Goal: Information Seeking & Learning: Learn about a topic

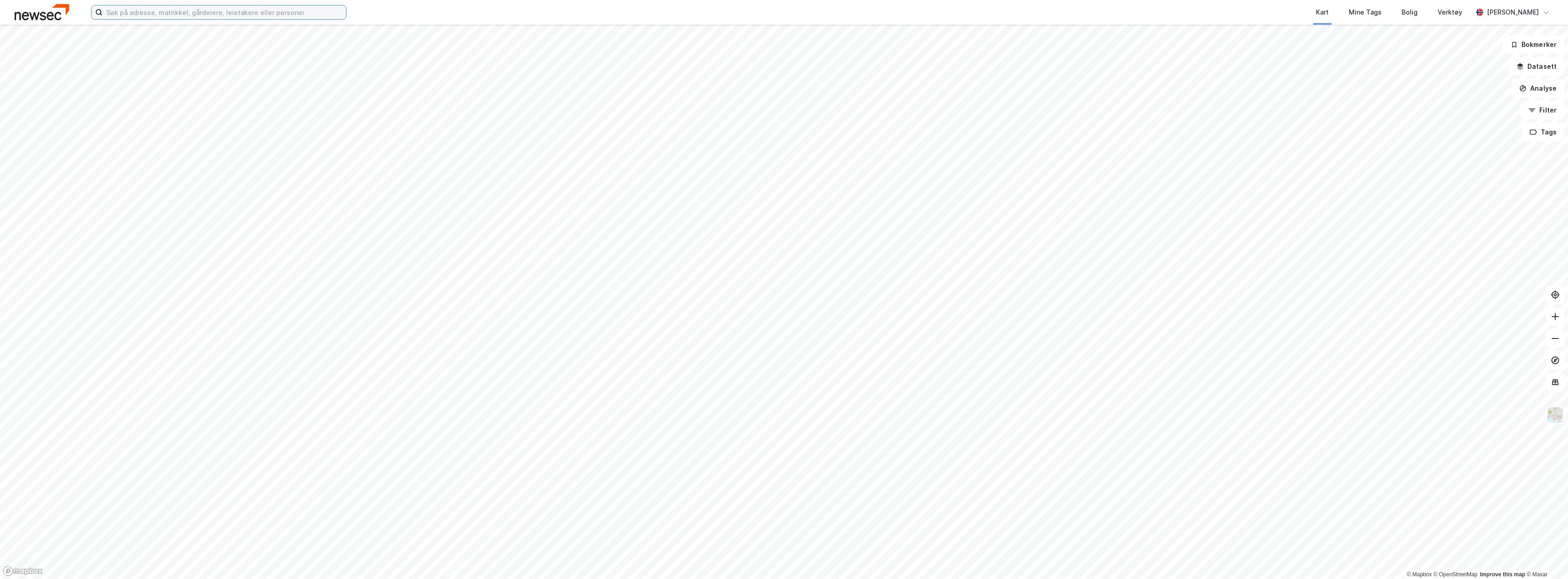
click at [134, 14] on input at bounding box center [224, 12] width 244 height 14
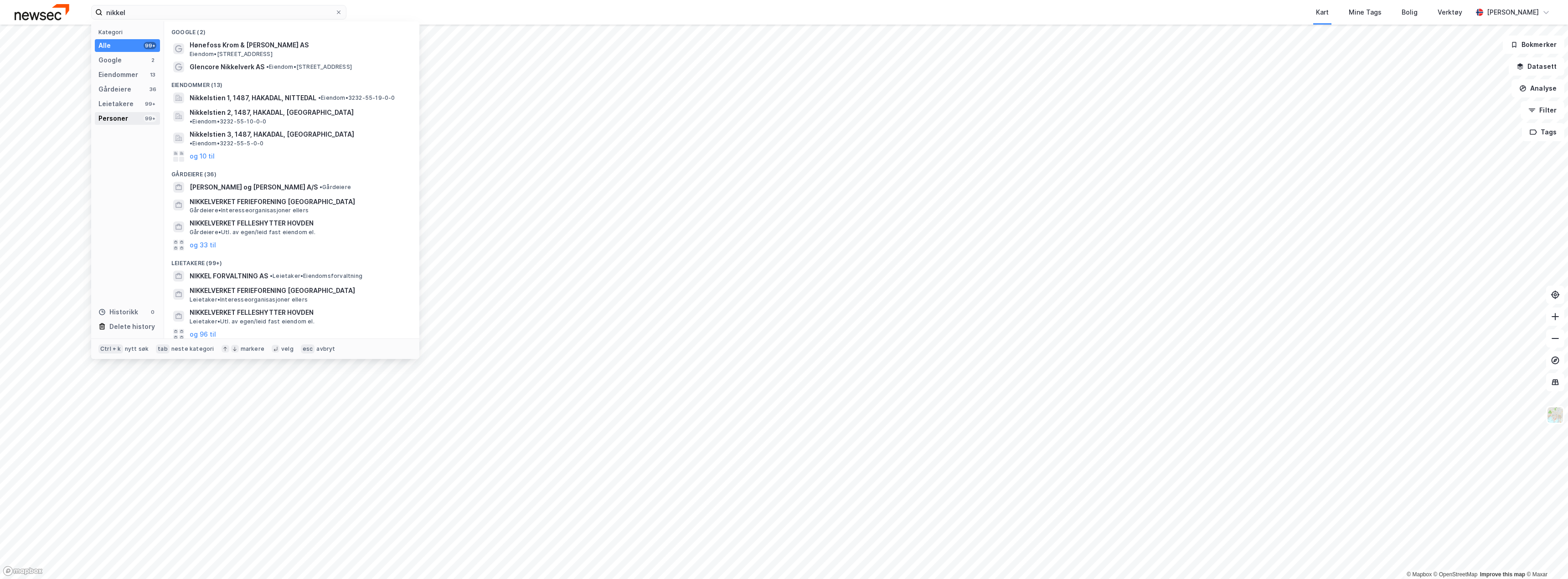
click at [119, 119] on div "Personer" at bounding box center [113, 119] width 30 height 11
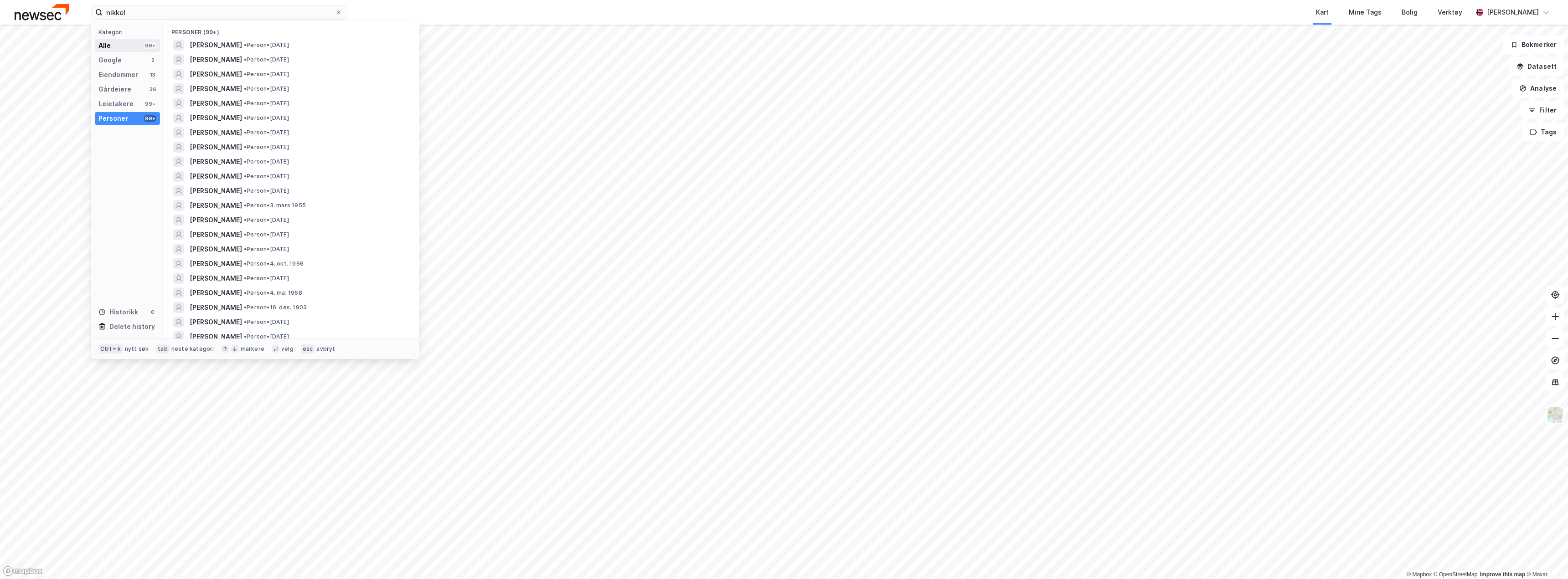
click at [126, 44] on div "Alle 99+" at bounding box center [127, 46] width 66 height 13
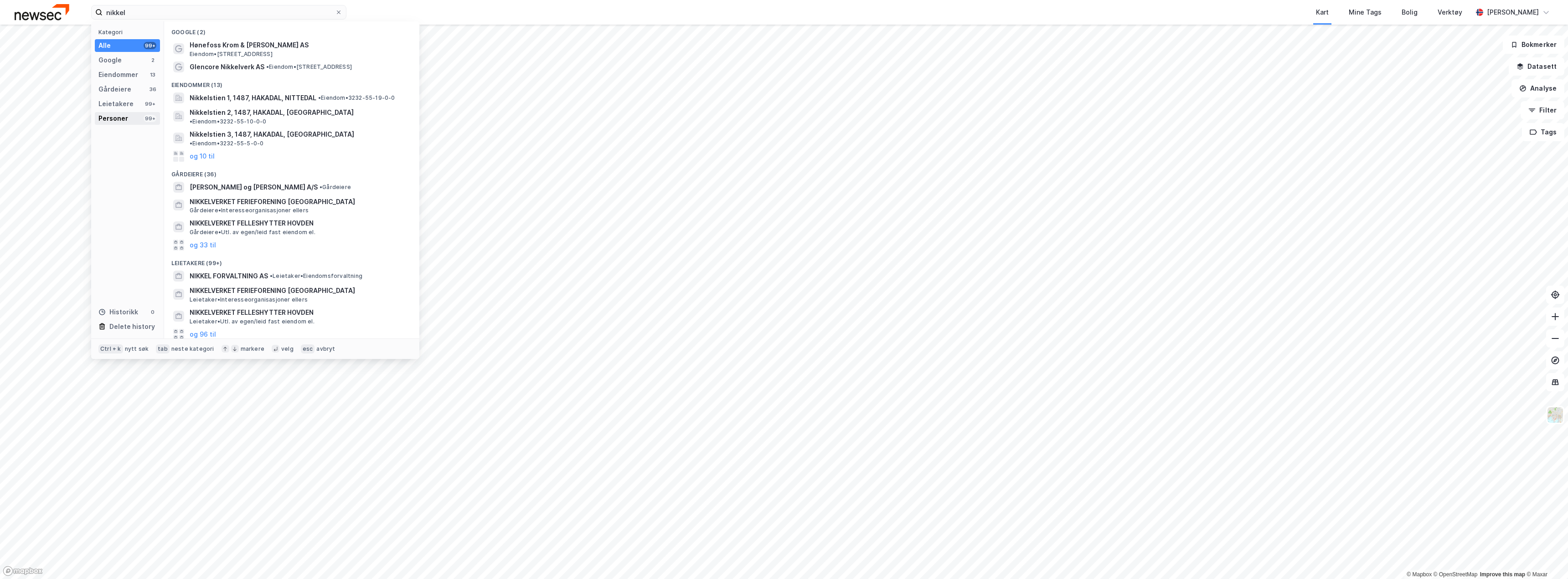
click at [113, 121] on div "Personer" at bounding box center [113, 119] width 30 height 11
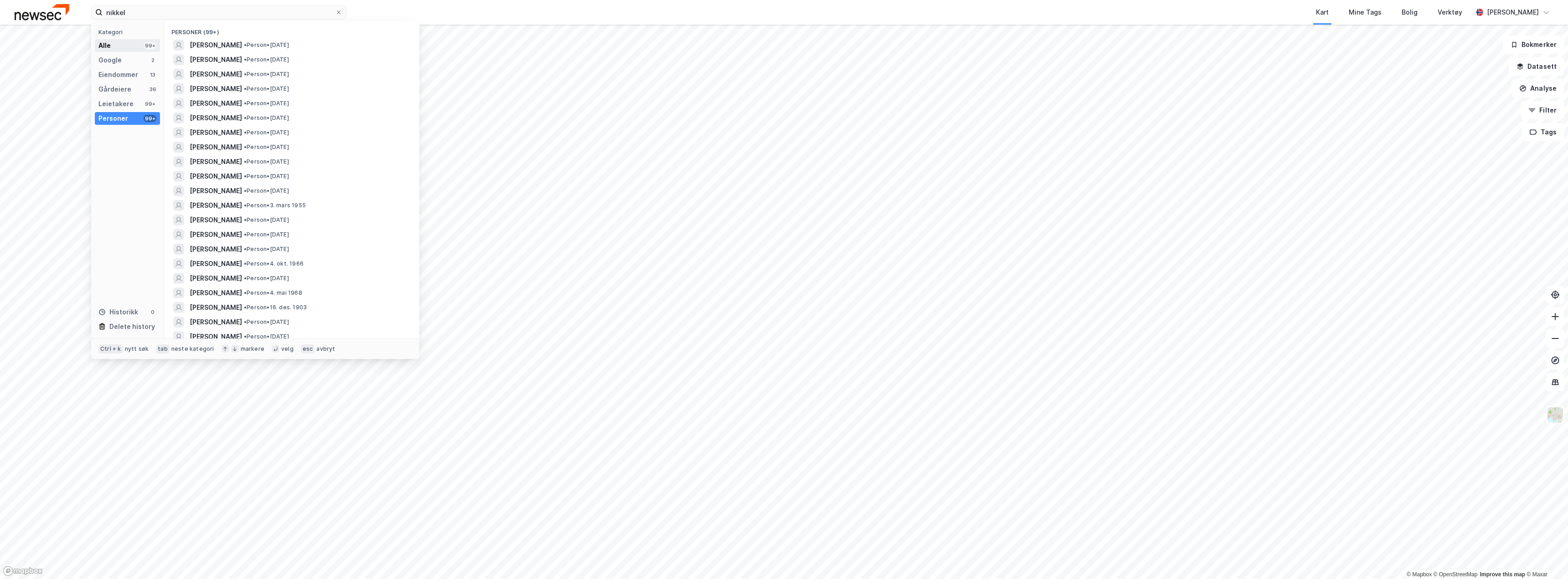
click at [116, 43] on div "Alle 99+" at bounding box center [127, 46] width 66 height 13
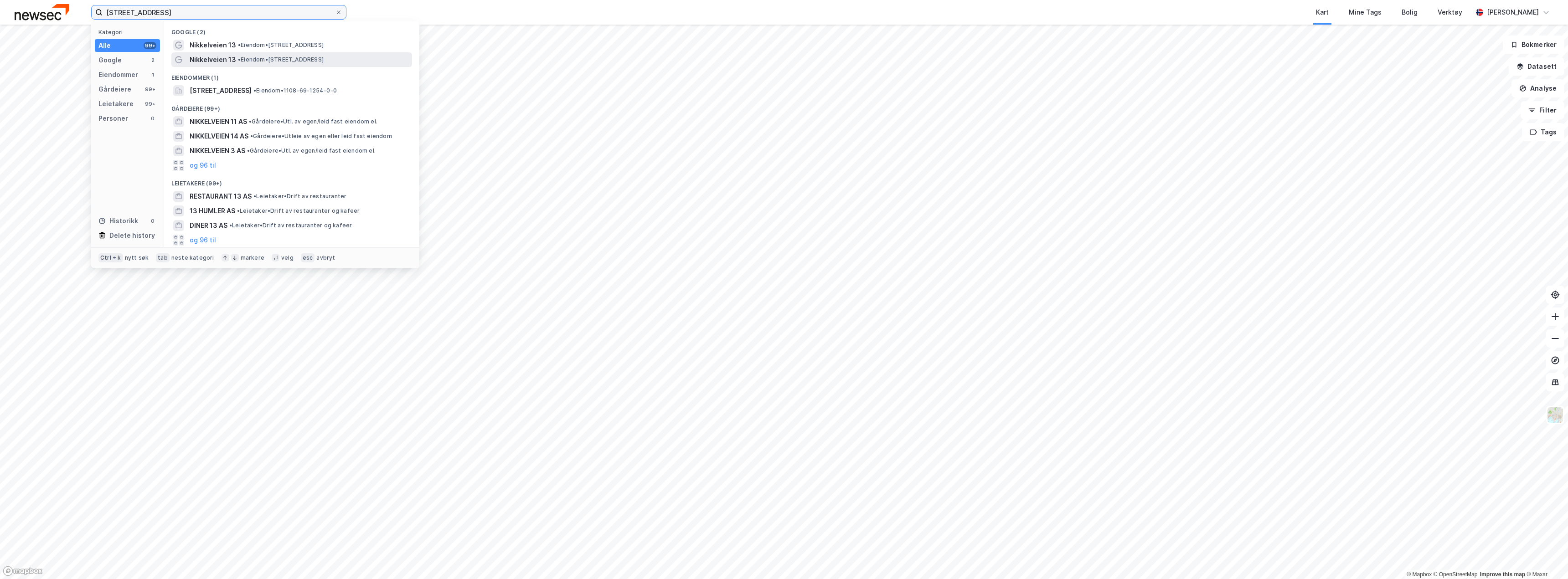
type input "[STREET_ADDRESS]"
click at [244, 57] on span "• Eiendom • [STREET_ADDRESS]" at bounding box center [280, 60] width 85 height 7
